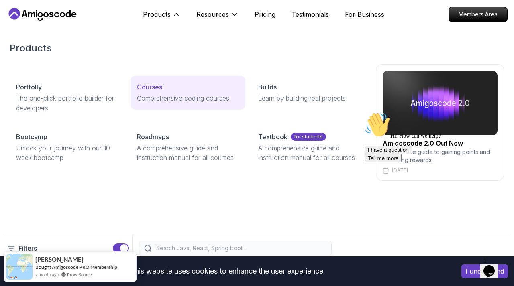
click at [172, 92] on link "Courses Comprehensive coding courses" at bounding box center [188, 93] width 114 height 34
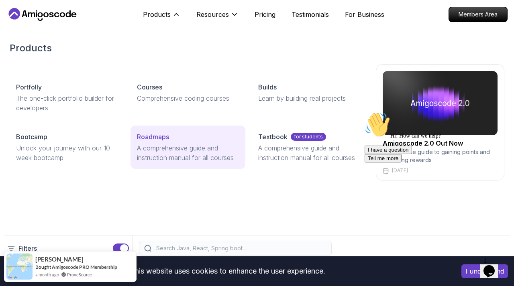
click at [149, 132] on p "Roadmaps" at bounding box center [153, 137] width 32 height 10
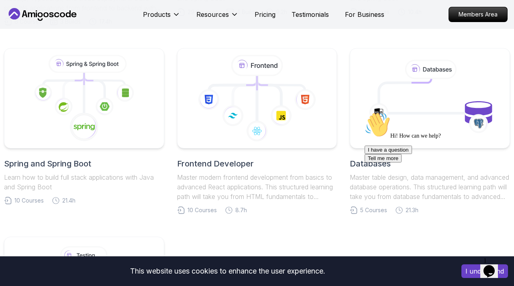
scroll to position [365, 0]
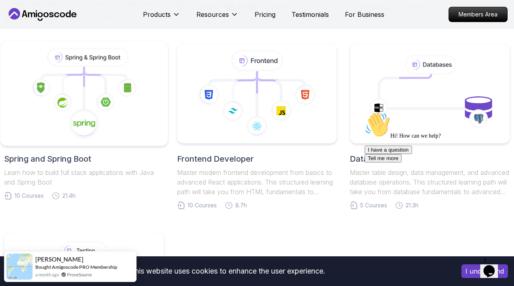
click at [125, 142] on div at bounding box center [84, 94] width 168 height 106
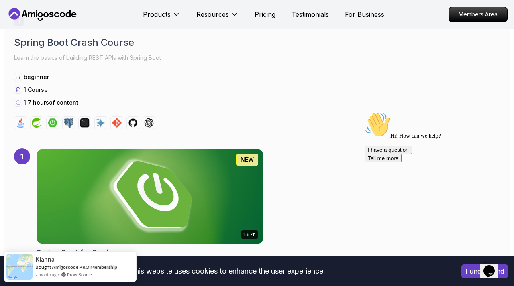
scroll to position [438, 0]
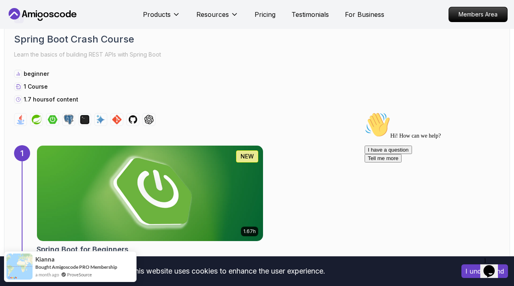
click at [61, 99] on p "1.7 hours of content" at bounding box center [51, 100] width 55 height 8
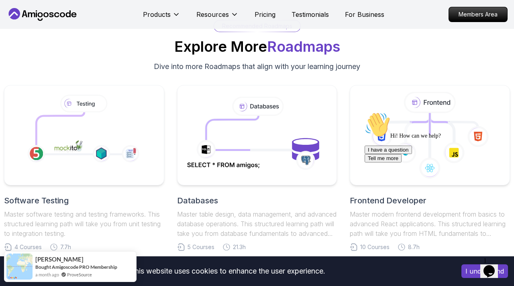
scroll to position [2247, 0]
